Goal: Find specific page/section: Find specific page/section

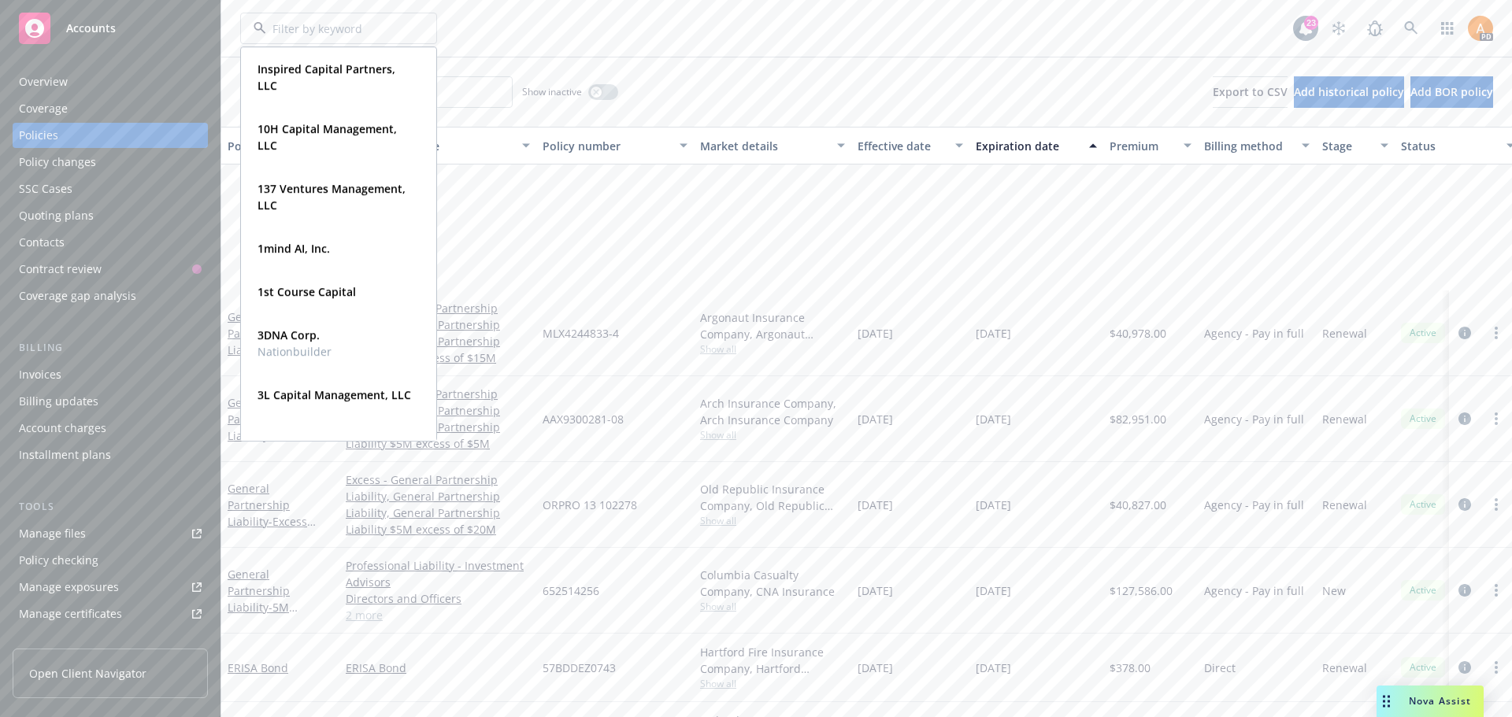
scroll to position [203, 0]
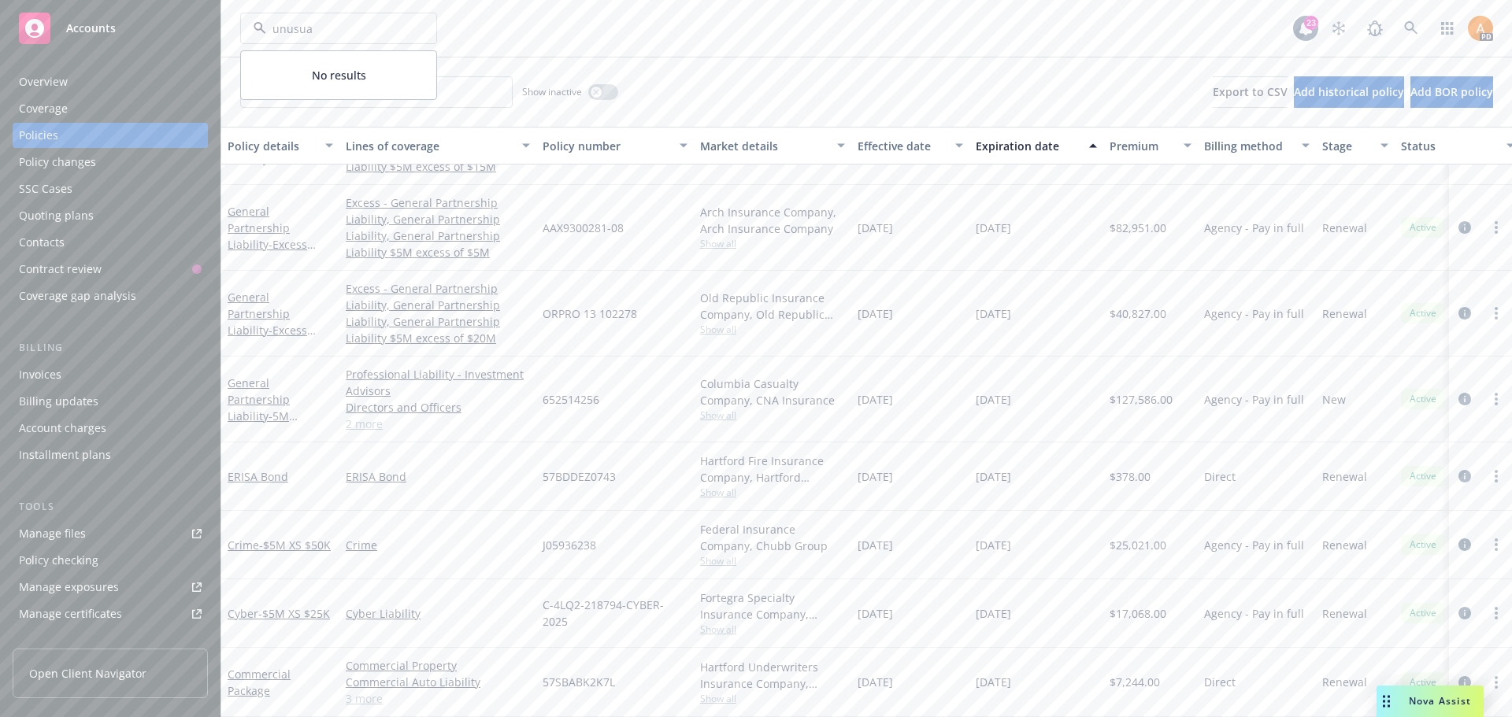
type input "unusual"
